Goal: Transaction & Acquisition: Purchase product/service

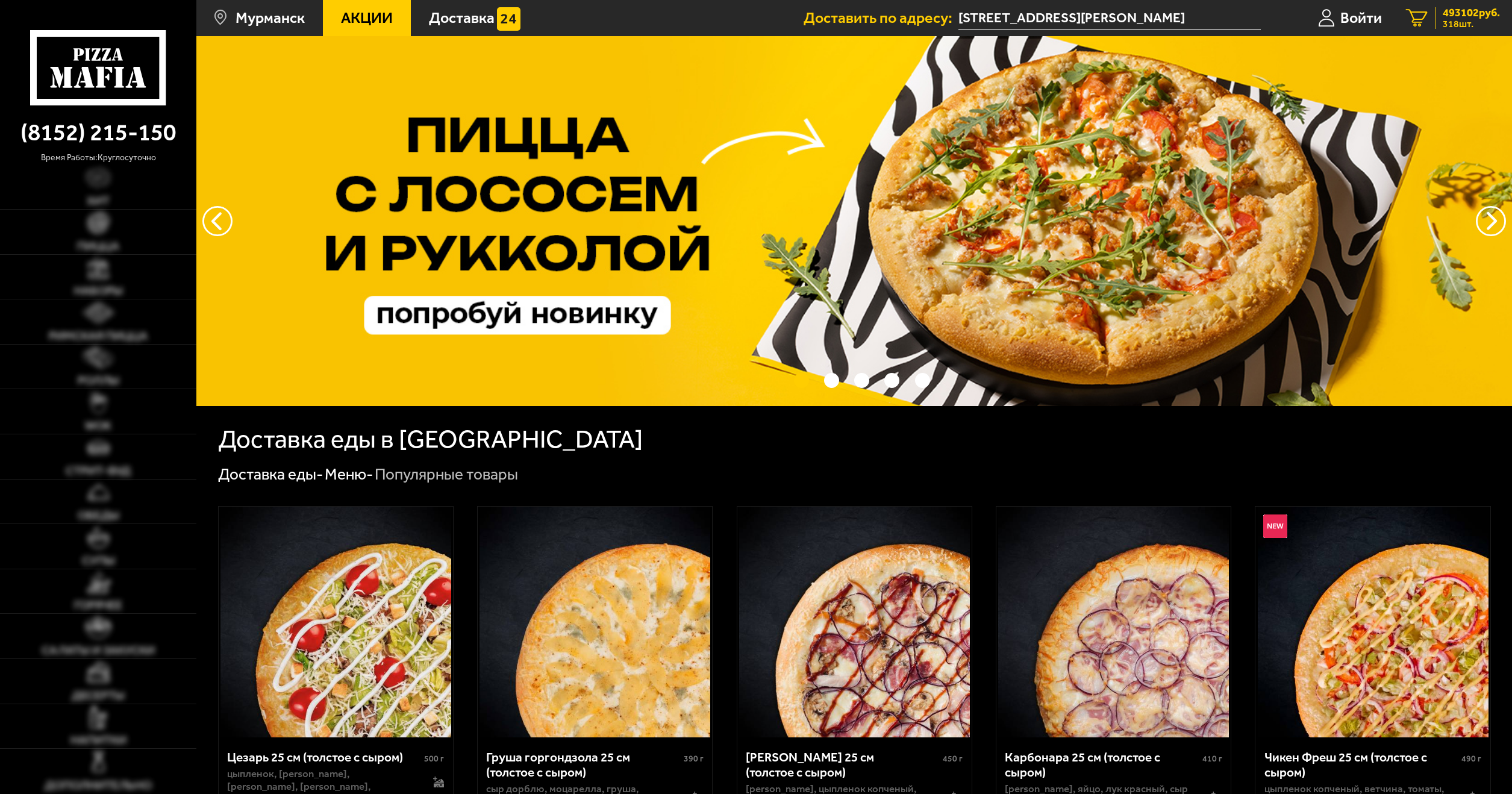
click at [1465, 12] on span "493102 руб." at bounding box center [1471, 12] width 57 height 11
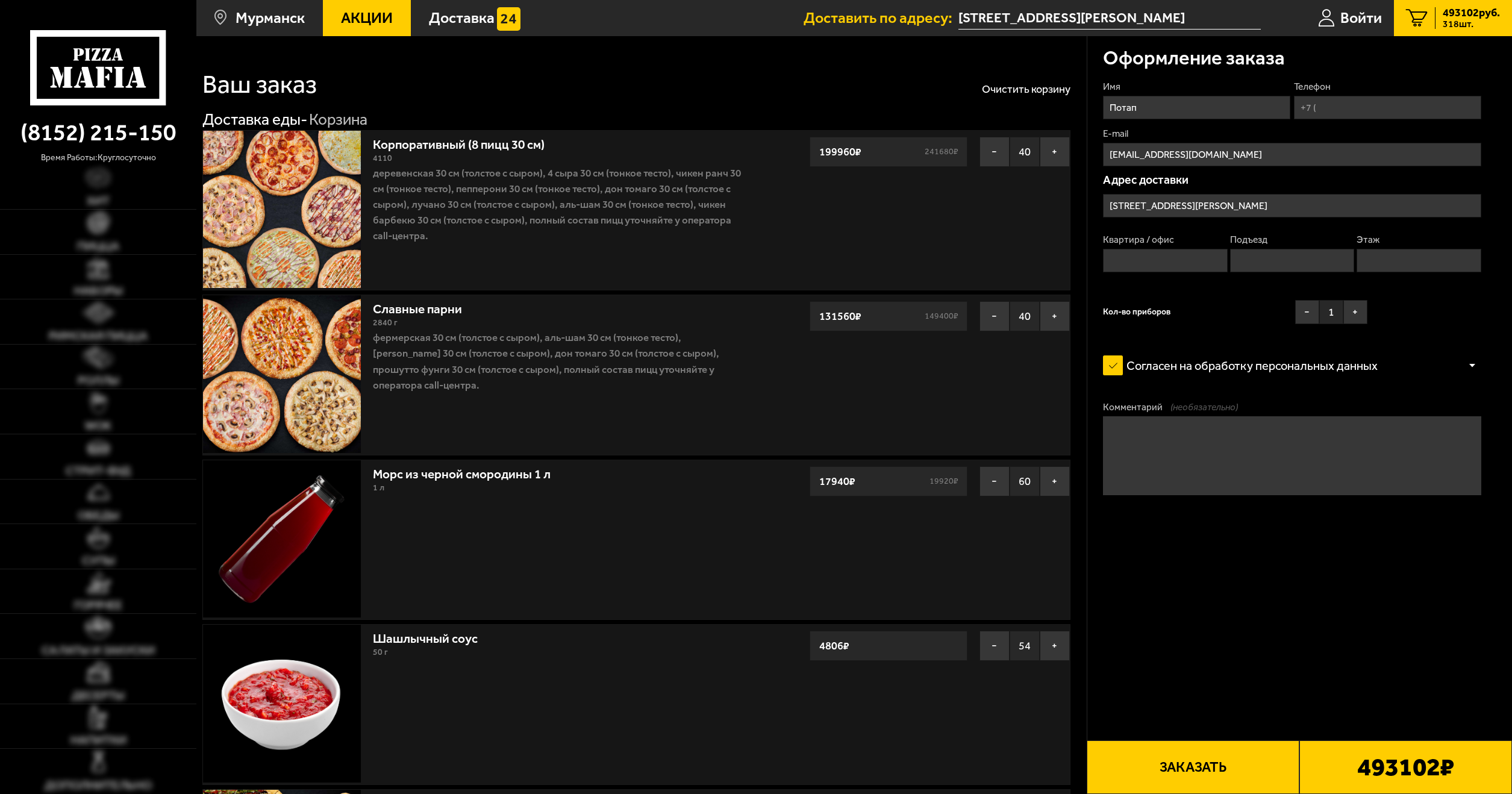
click at [1331, 100] on input "Телефон" at bounding box center [1388, 107] width 188 height 23
type input "[PHONE_NUMBER]"
click at [1262, 292] on div "Имя Потап Телефон Применить скидку Вы будете зарегистрированы автоматически. [P…" at bounding box center [1292, 205] width 378 height 250
drag, startPoint x: 1404, startPoint y: 107, endPoint x: 1426, endPoint y: 108, distance: 22.0
click at [1427, 116] on input "[PHONE_NUMBER]" at bounding box center [1388, 107] width 188 height 23
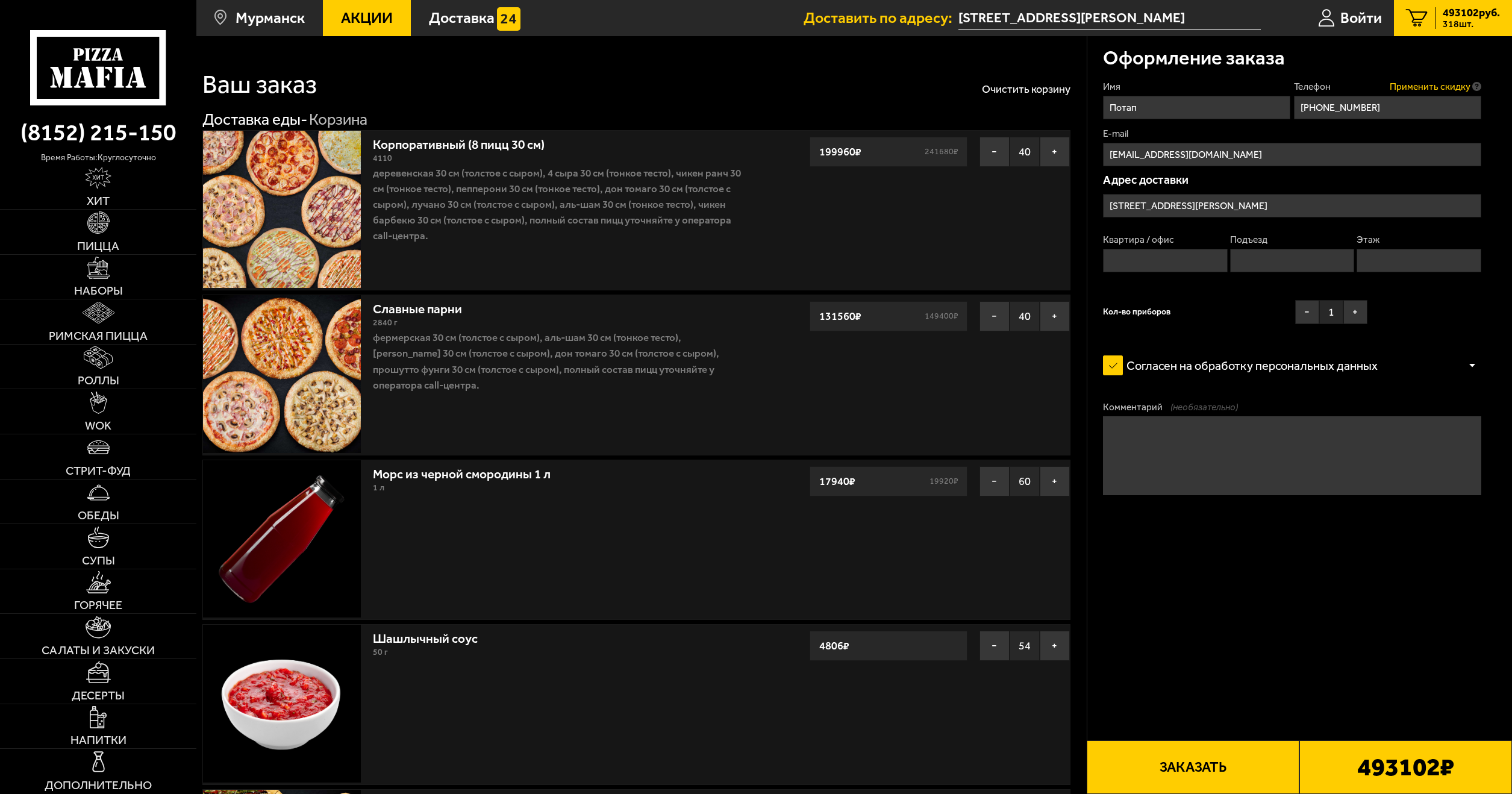
click at [1415, 88] on span "Применить скидку" at bounding box center [1429, 87] width 80 height 13
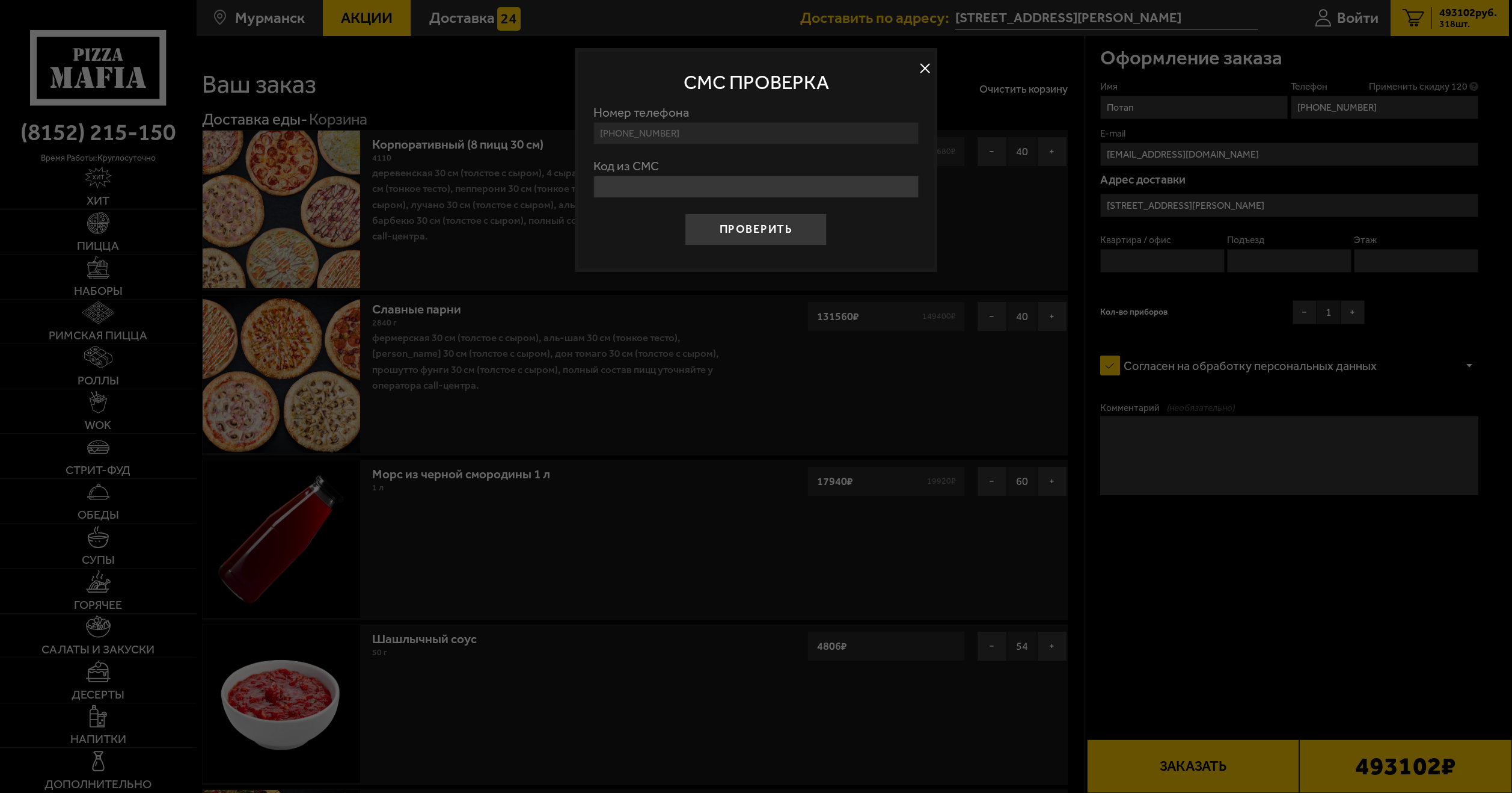
click at [919, 65] on button at bounding box center [925, 69] width 18 height 18
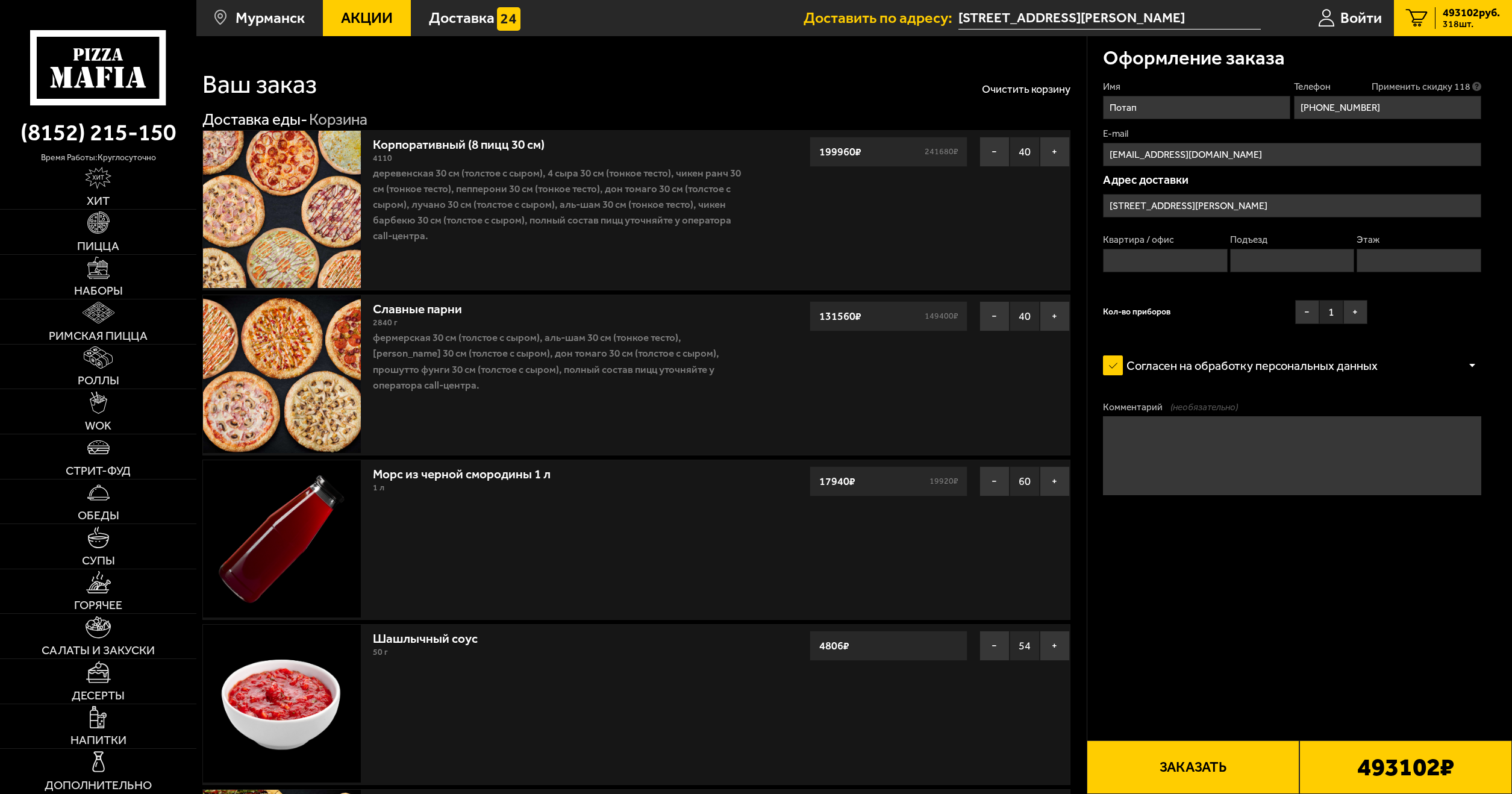
click at [1244, 757] on button "Заказать" at bounding box center [1193, 767] width 212 height 54
click at [1137, 261] on input "Квартира / офис" at bounding box center [1164, 261] width 124 height 23
type input "4"
click at [1232, 265] on input "Подъезд" at bounding box center [1291, 261] width 124 height 23
drag, startPoint x: 1134, startPoint y: 268, endPoint x: 1079, endPoint y: 270, distance: 55.0
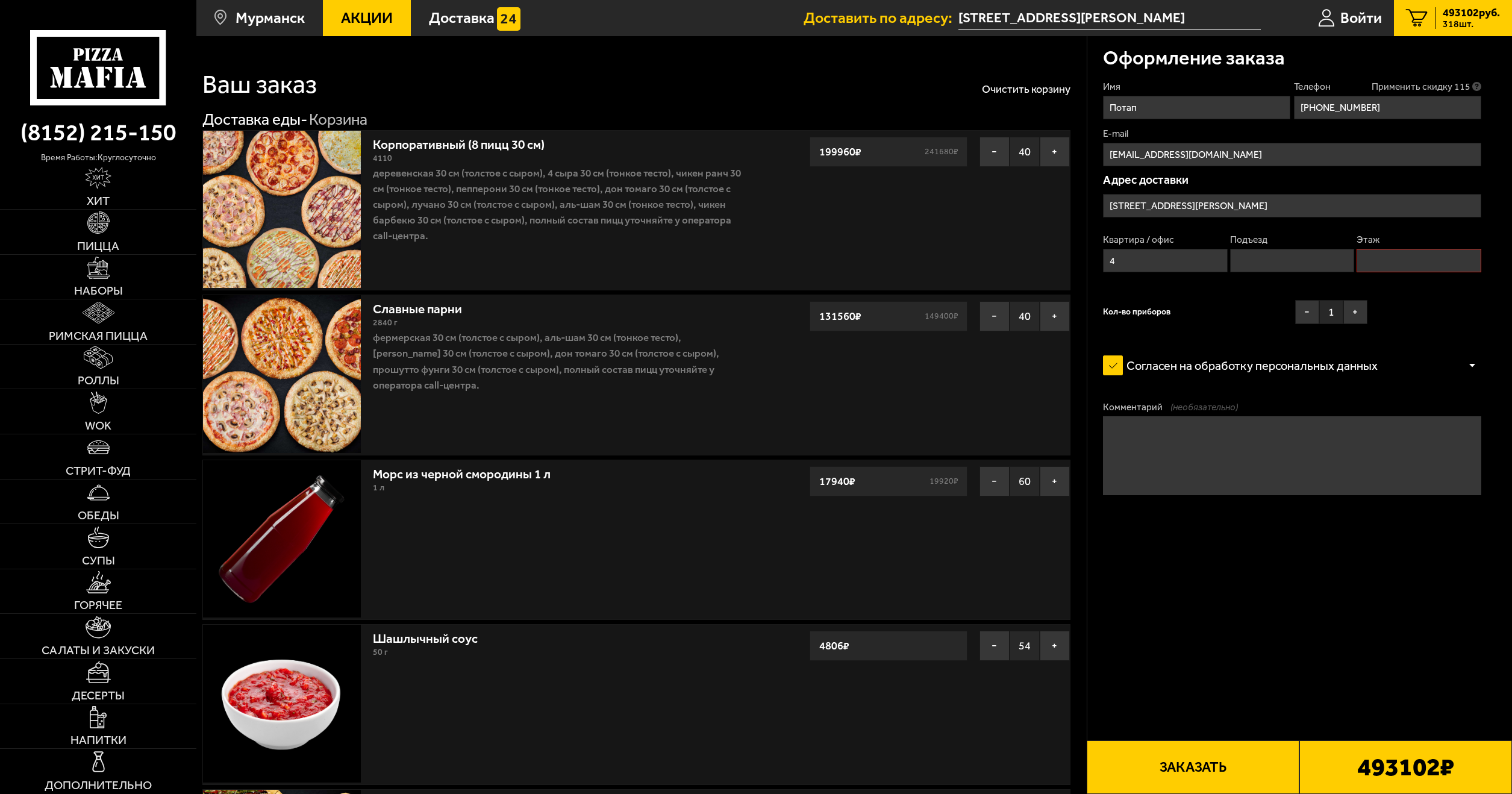
type input "28"
click at [1253, 260] on input "Подъезд" at bounding box center [1291, 261] width 124 height 23
type input "2"
click at [1383, 247] on fieldset "Этаж" at bounding box center [1417, 252] width 124 height 39
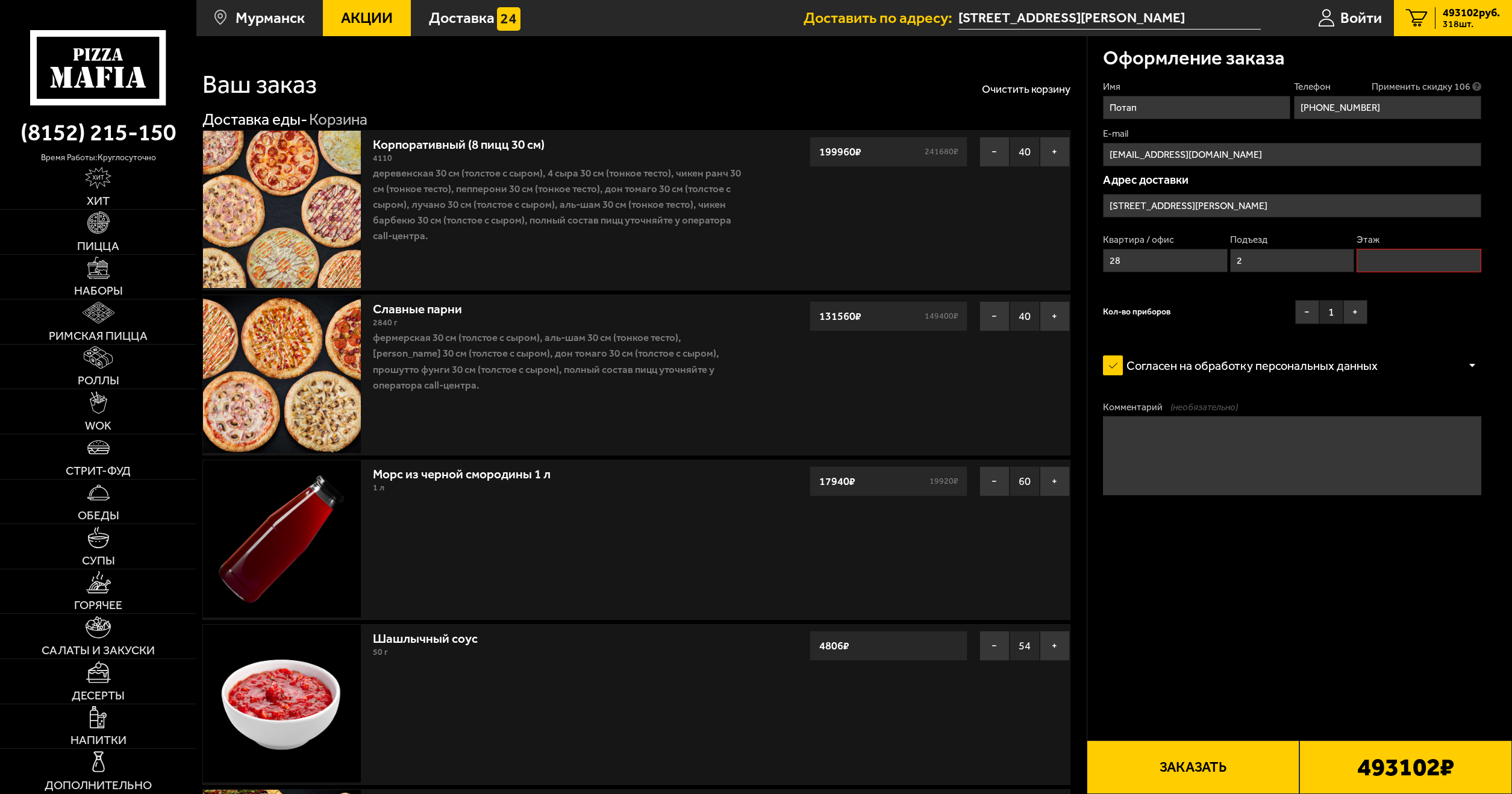
click at [1384, 265] on input "Этаж" at bounding box center [1417, 261] width 124 height 23
type input "1"
click at [1353, 319] on button "+" at bounding box center [1354, 311] width 24 height 24
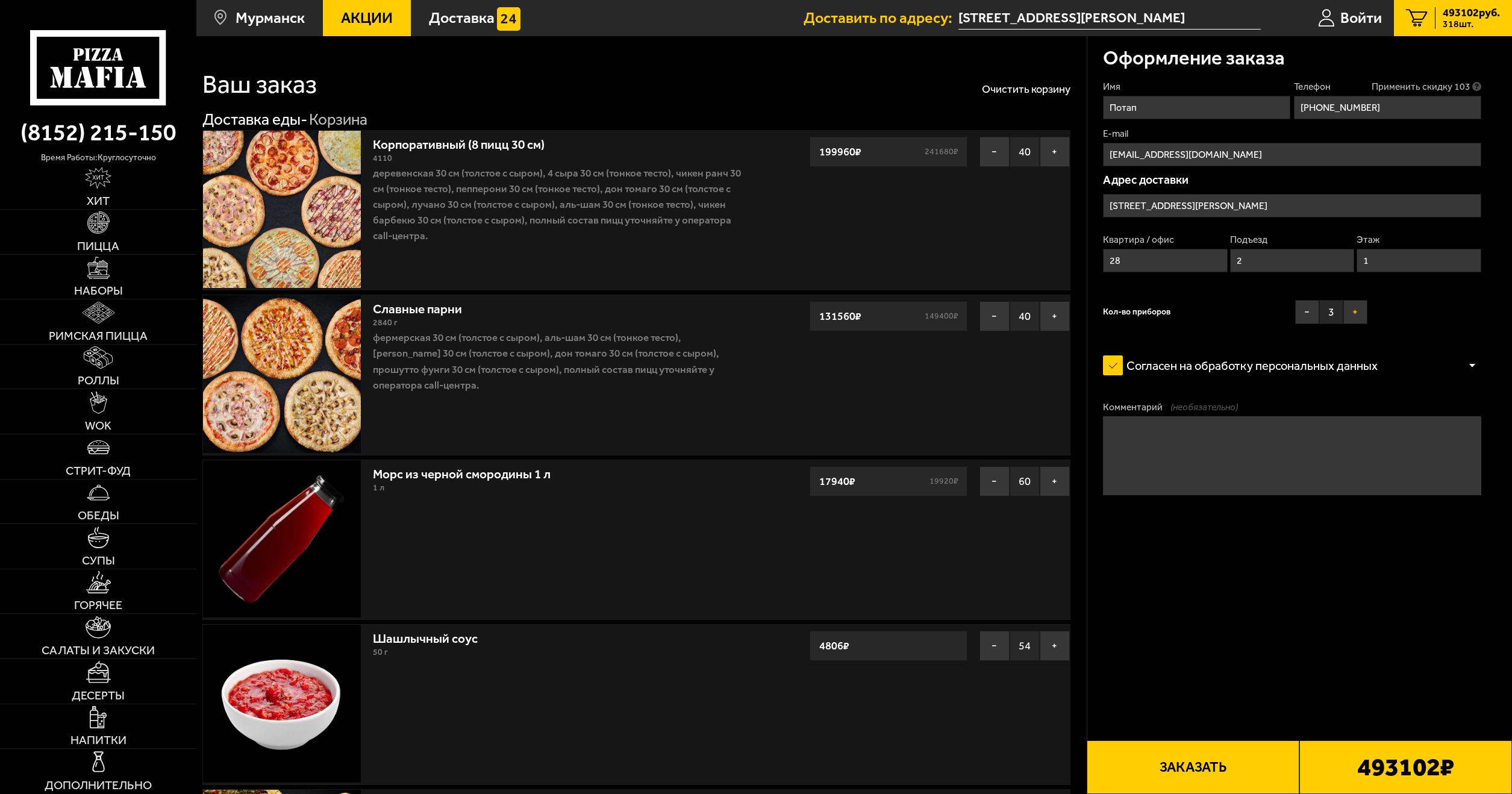
click at [1353, 319] on button "+" at bounding box center [1354, 311] width 24 height 24
click at [1224, 773] on button "Заказать" at bounding box center [1193, 767] width 212 height 54
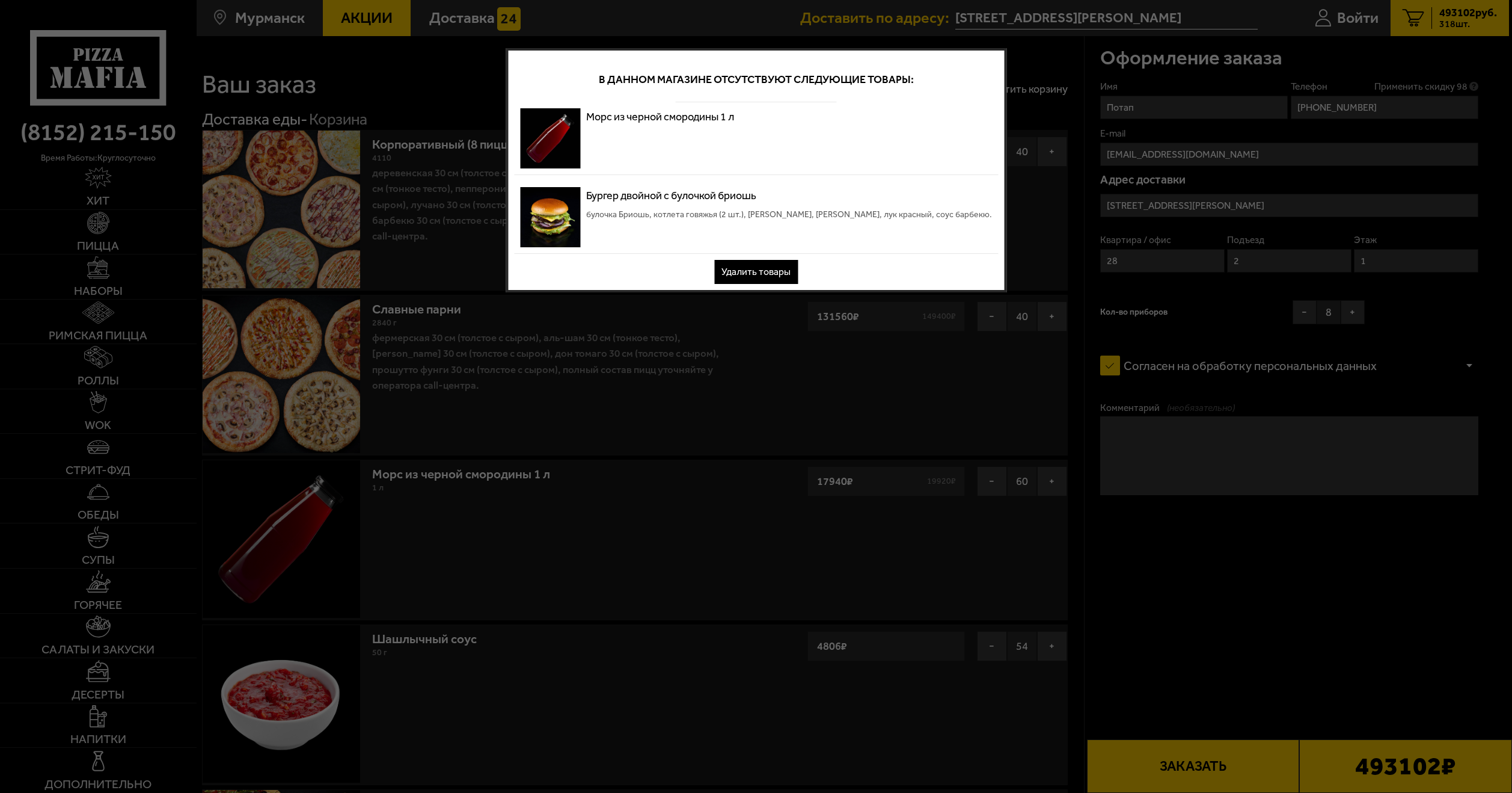
click at [769, 275] on button "Удалить товары" at bounding box center [756, 272] width 84 height 24
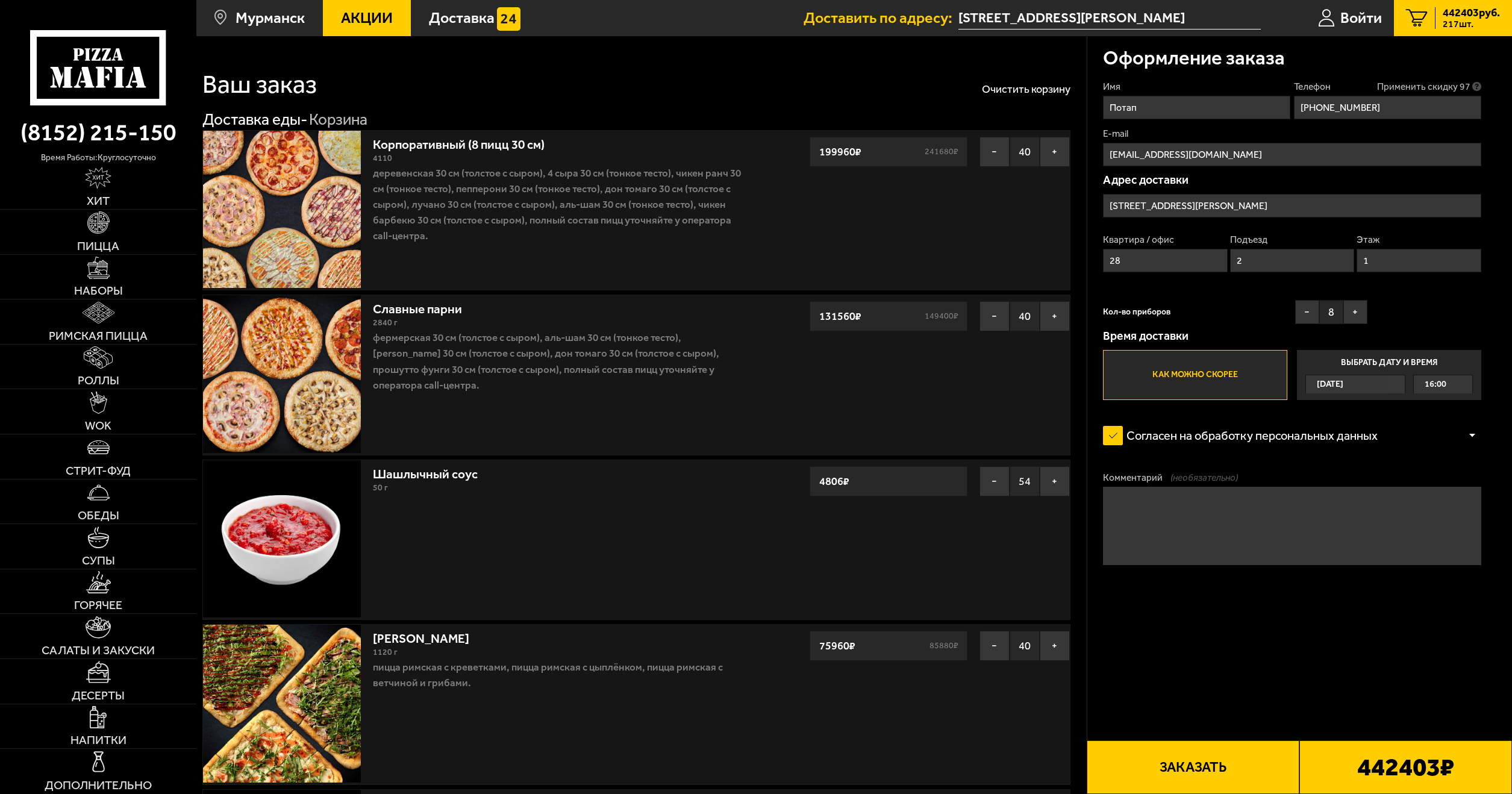
click at [1212, 765] on button "Заказать" at bounding box center [1193, 767] width 212 height 54
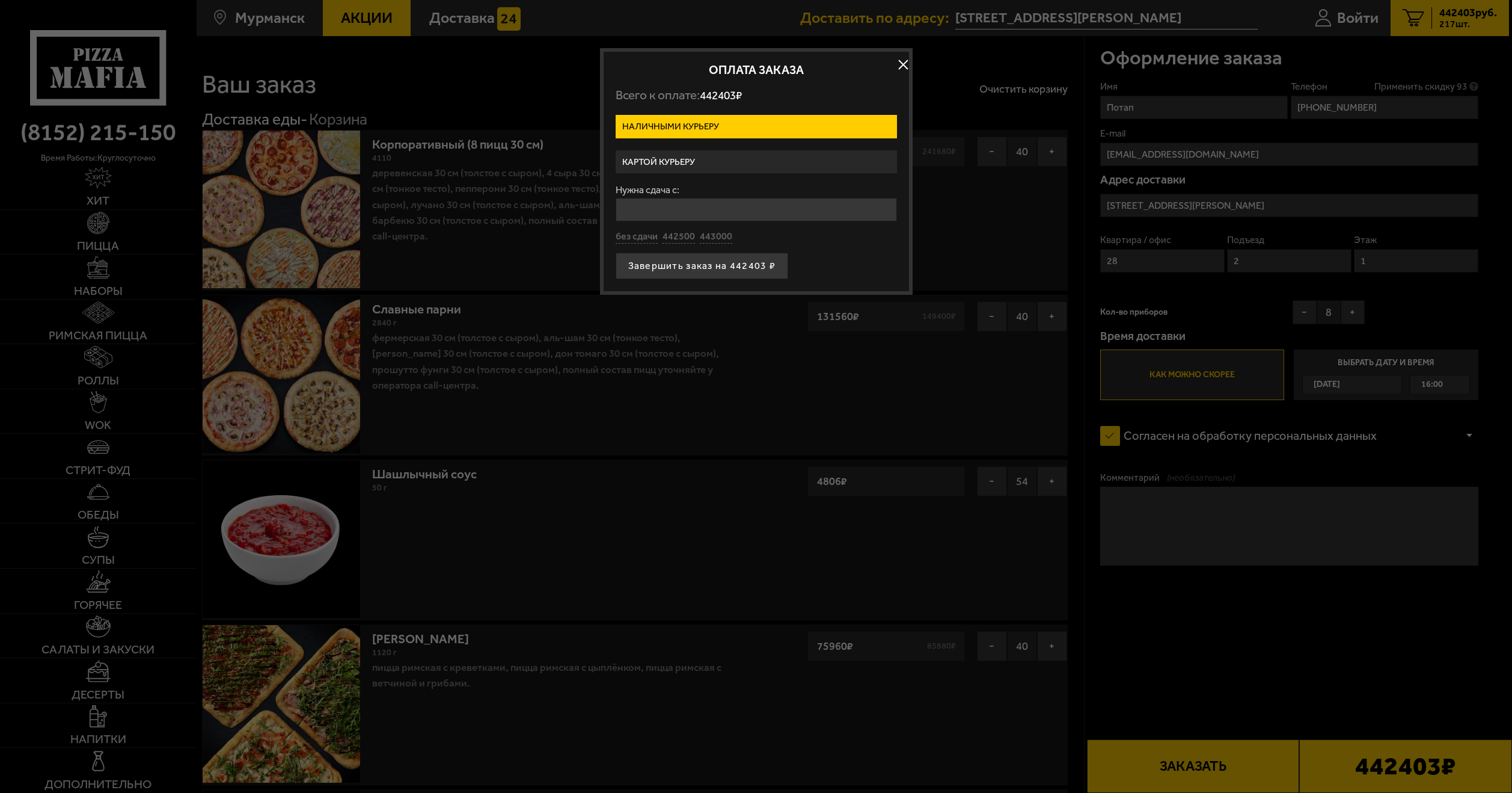
click at [662, 160] on label "Картой курьеру" at bounding box center [756, 162] width 282 height 23
click at [0, 0] on input "Картой курьеру" at bounding box center [0, 0] width 0 height 0
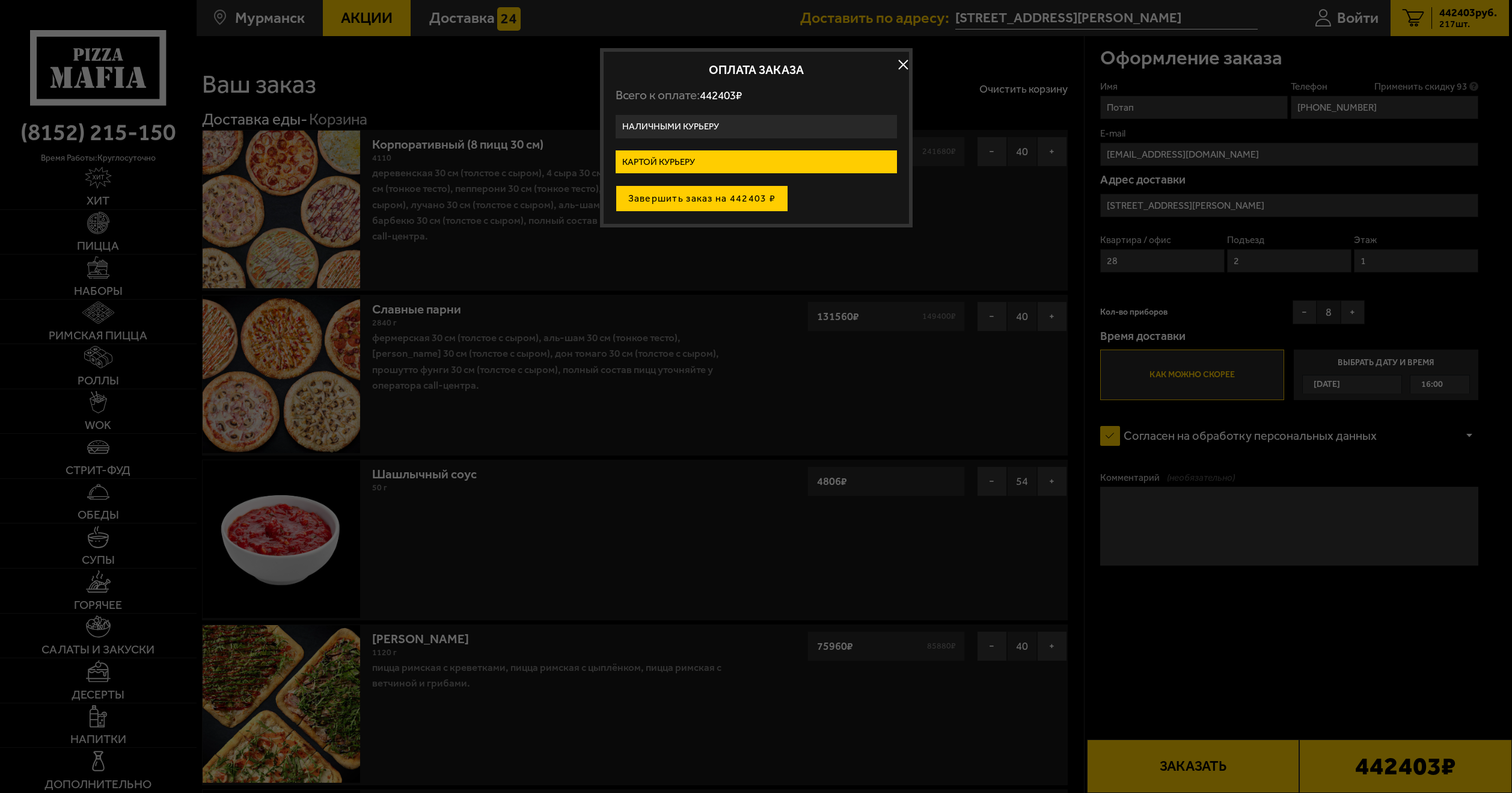
click at [688, 206] on button "Завершить заказ на 442403 ₽" at bounding box center [702, 199] width 173 height 27
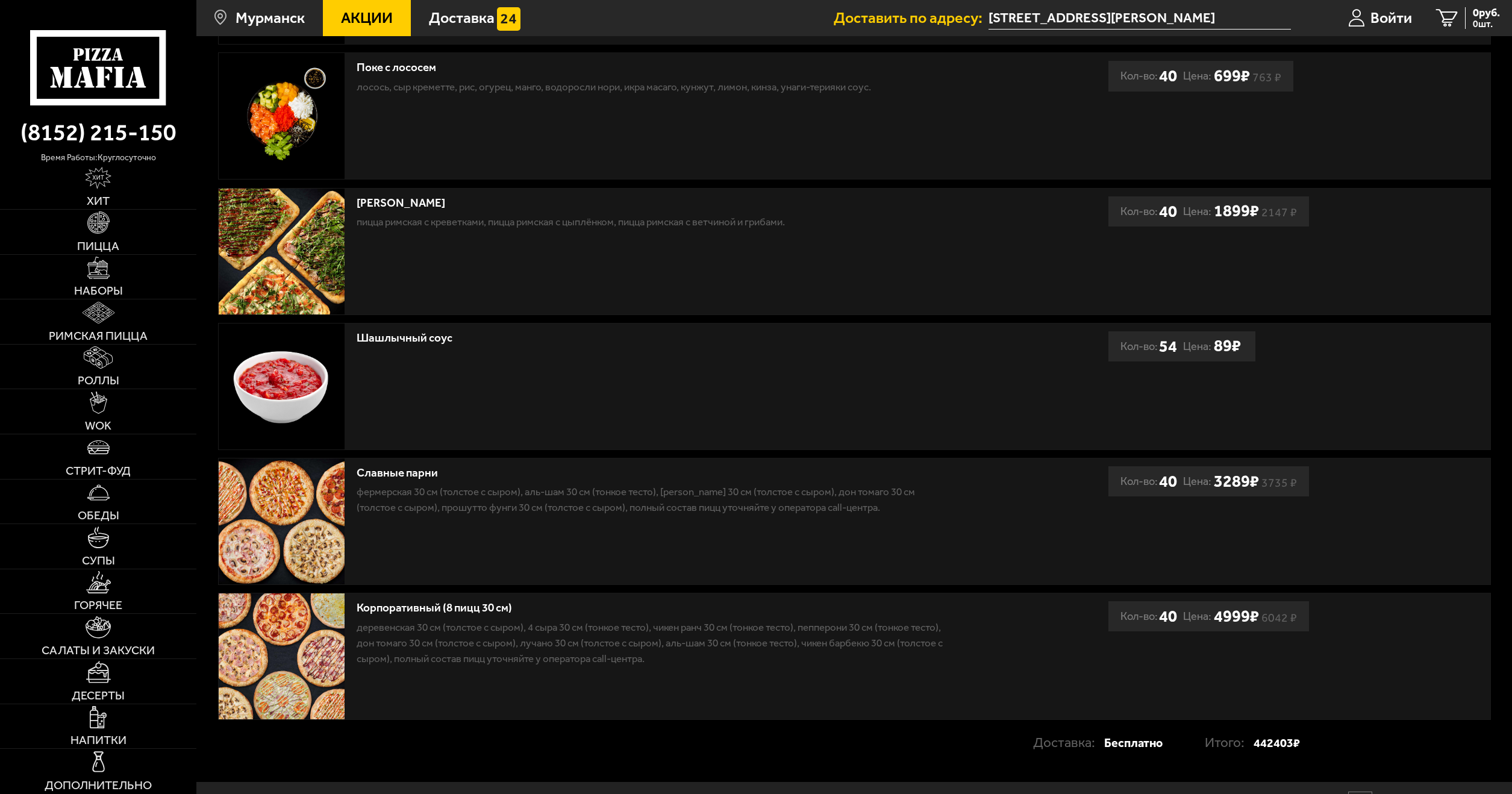
scroll to position [602, 0]
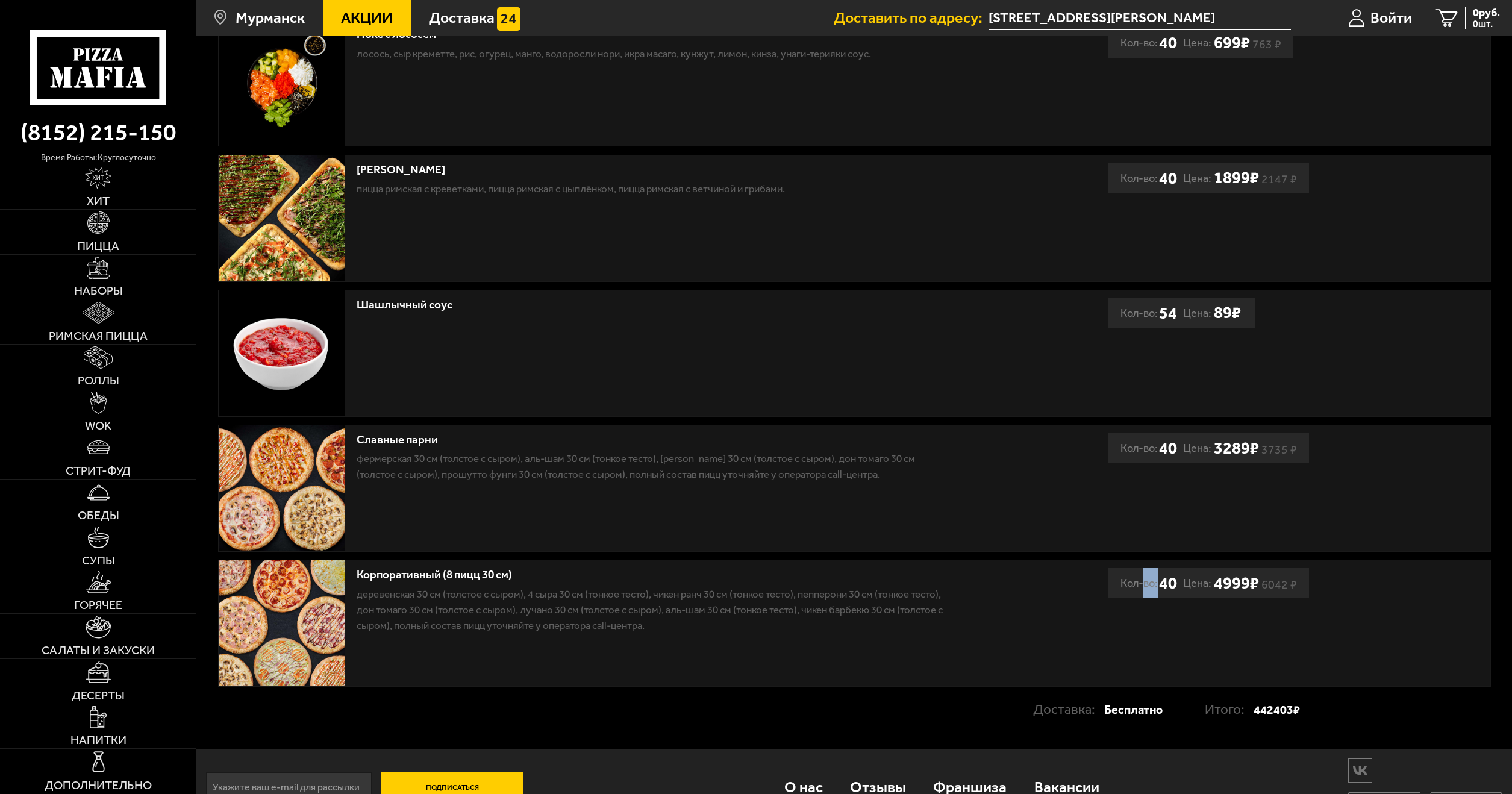
drag, startPoint x: 1179, startPoint y: 587, endPoint x: 1142, endPoint y: 585, distance: 37.1
click at [1142, 585] on div "Кол-во: 40 Цена: 6042 ₽ 4999 ₽" at bounding box center [1208, 582] width 201 height 30
click at [558, 453] on p "Фермерская 30 см (толстое с сыром), Аль-Шам 30 см (тонкое тесто), [PERSON_NAME]…" at bounding box center [655, 466] width 596 height 32
drag, startPoint x: 1027, startPoint y: 476, endPoint x: 1060, endPoint y: 476, distance: 33.0
click at [1060, 476] on div "Славные парни Фермерская 30 см (толстое с сыром), Аль-Шам 30 см (тонкое тесто),…" at bounding box center [663, 488] width 890 height 126
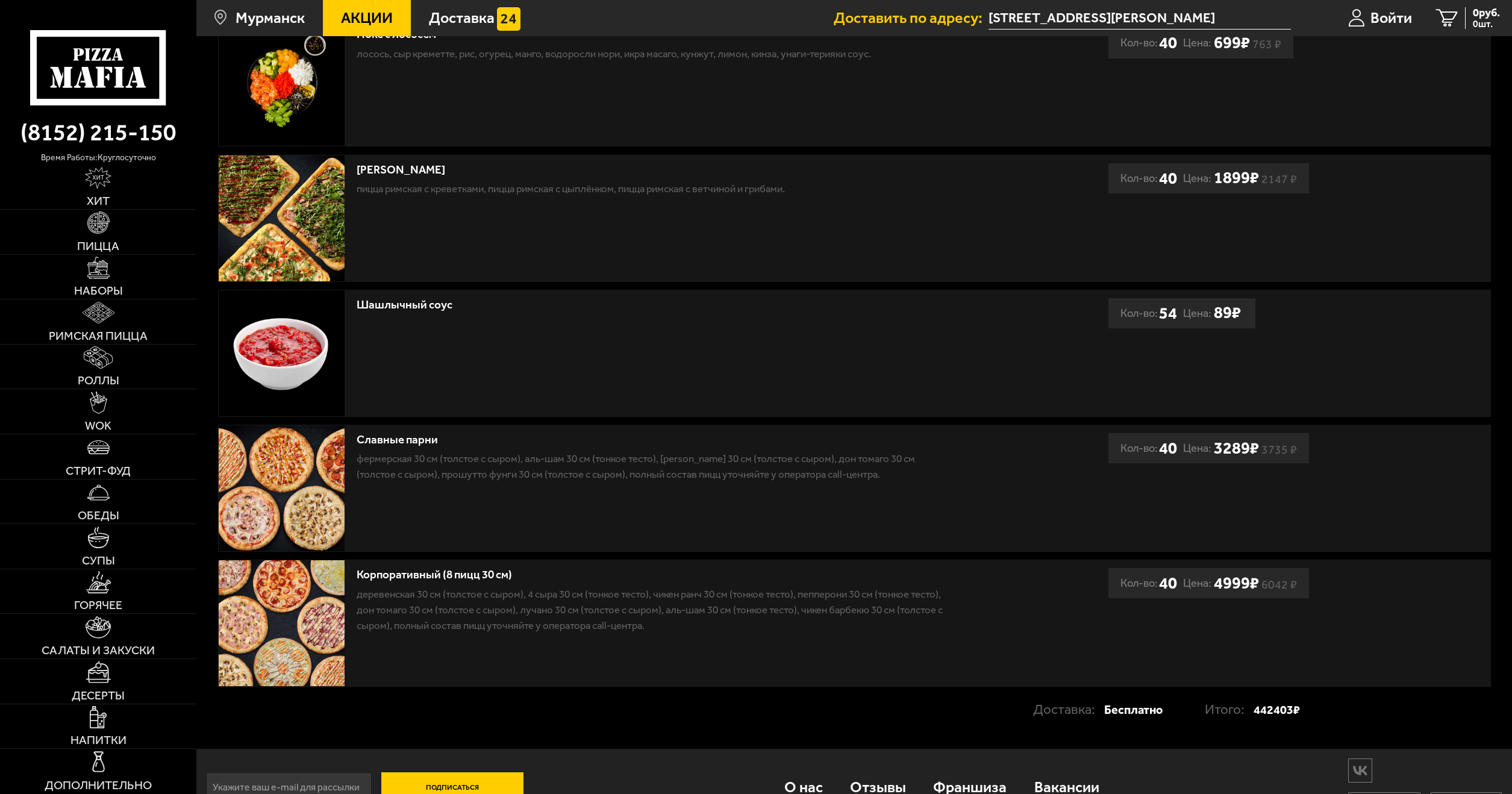
click at [1154, 460] on div "Кол-во: 40" at bounding box center [1149, 448] width 56 height 30
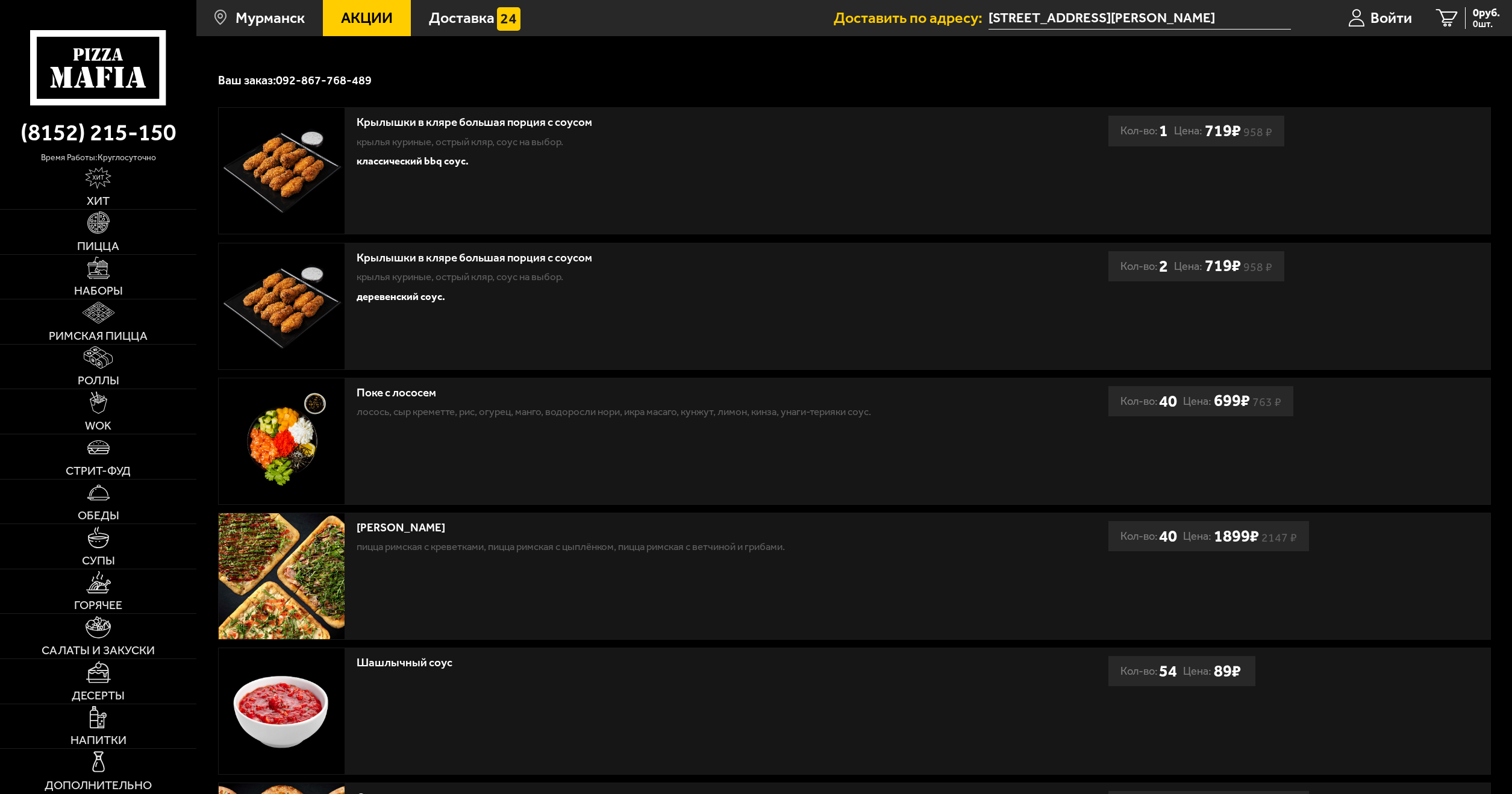
scroll to position [301, 0]
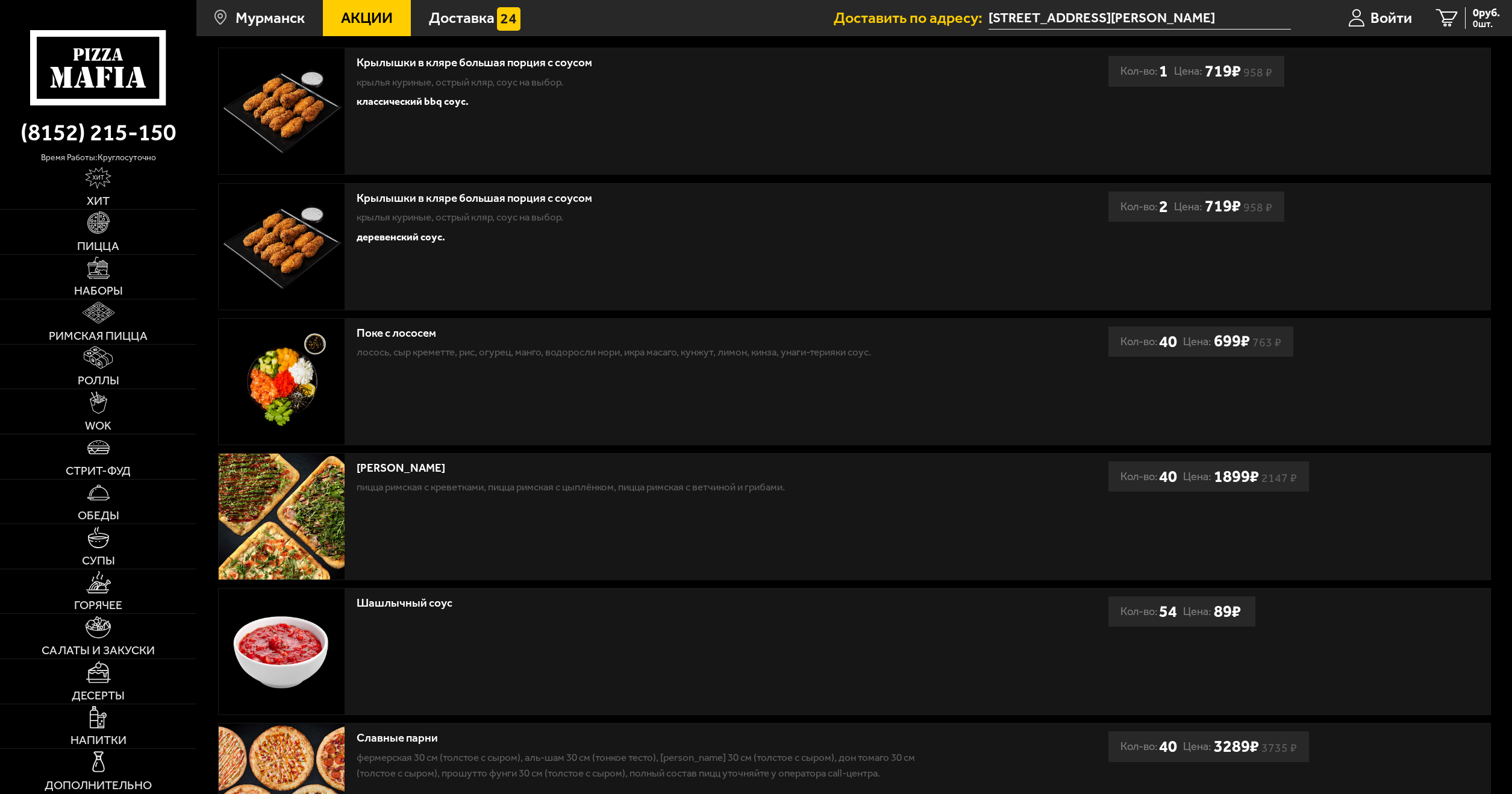
drag, startPoint x: 1013, startPoint y: 436, endPoint x: 1036, endPoint y: 427, distance: 24.7
click at [1018, 436] on div "Поке с лососем лосось, Сыр креметте, рис, огурец, манго, водоросли Нори, икра м…" at bounding box center [663, 382] width 890 height 126
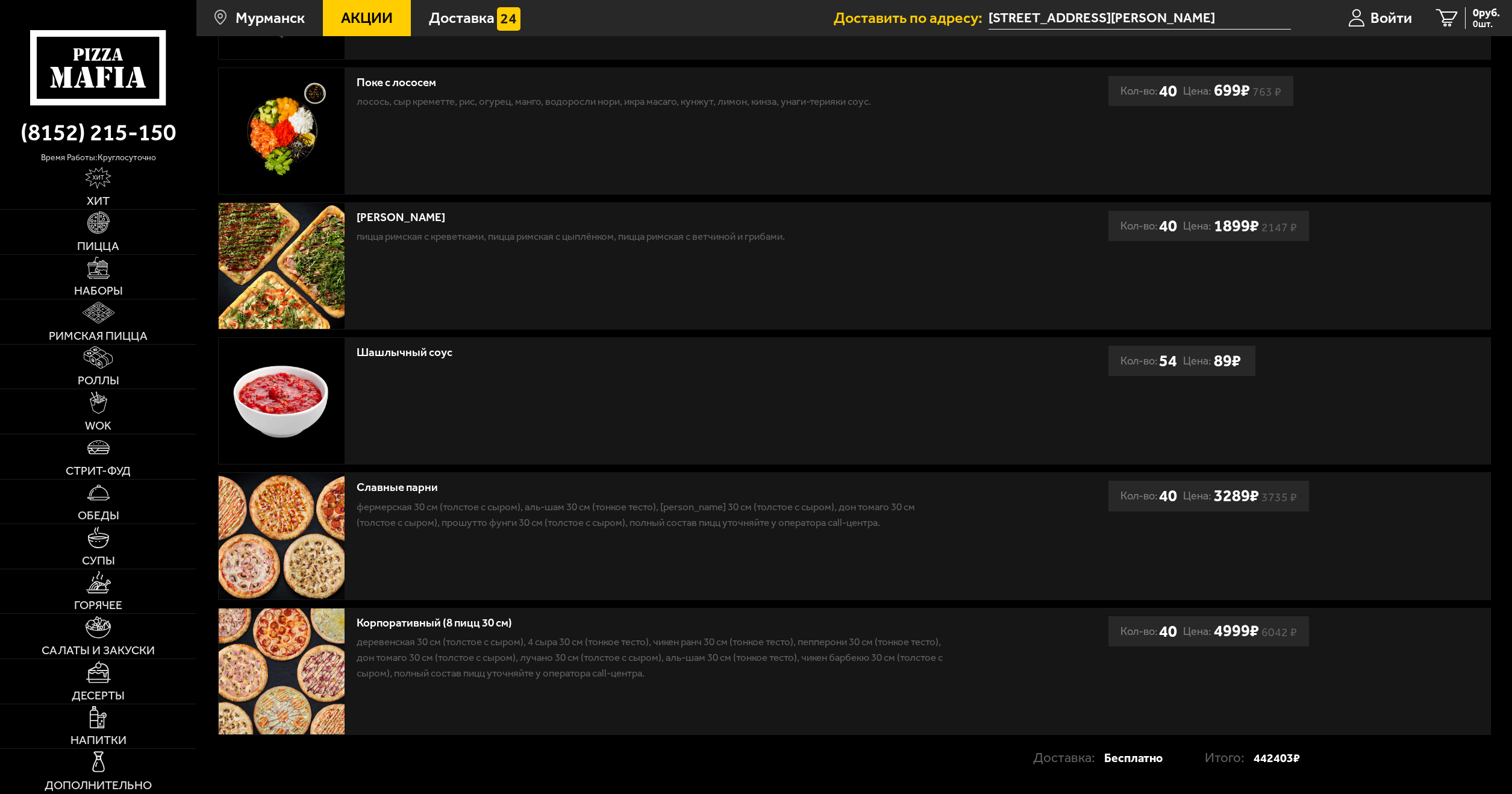
scroll to position [634, 0]
